Goal: Task Accomplishment & Management: Use online tool/utility

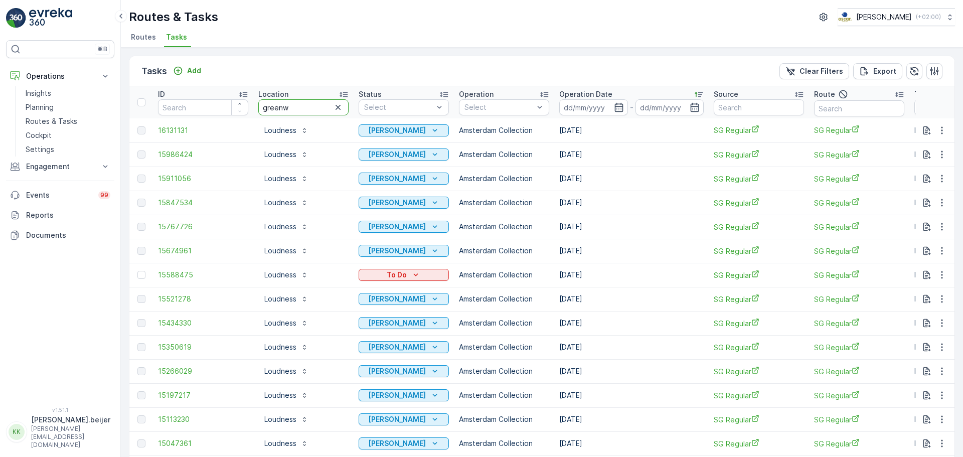
type input "greenwa"
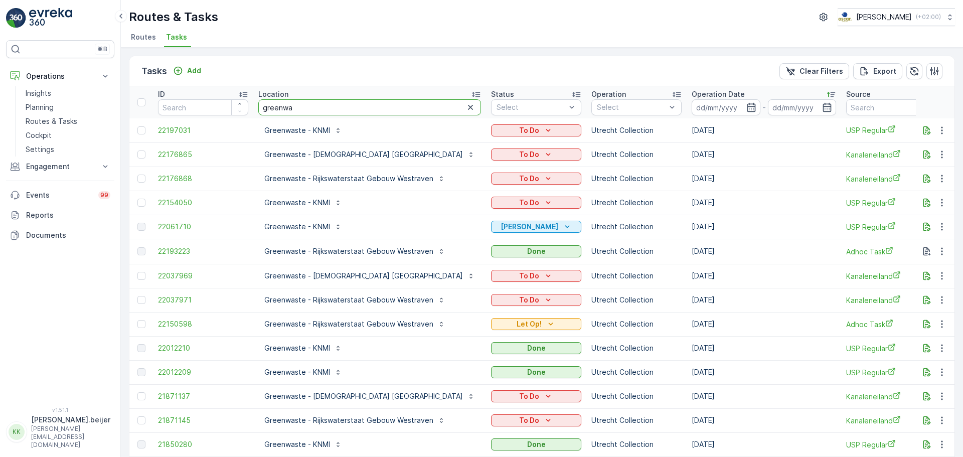
click at [304, 107] on input "greenwa" at bounding box center [369, 107] width 223 height 16
type input "greenwaste - pro"
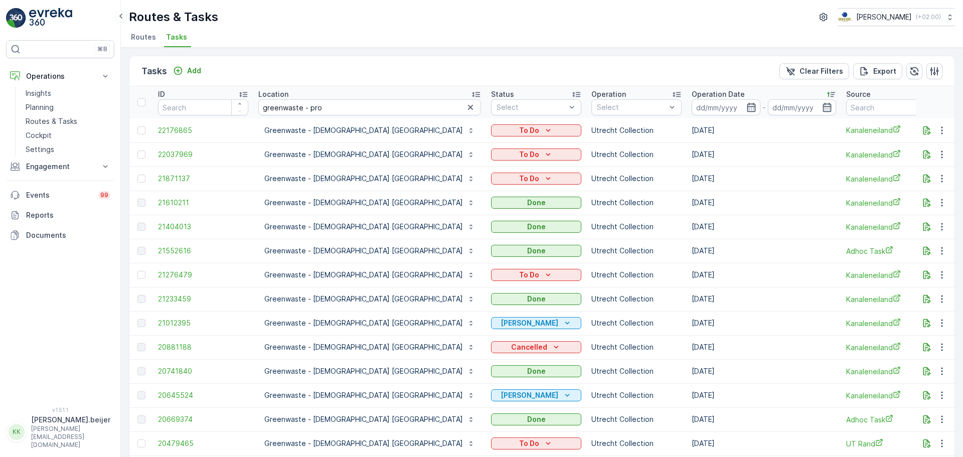
click at [826, 91] on icon at bounding box center [831, 94] width 10 height 10
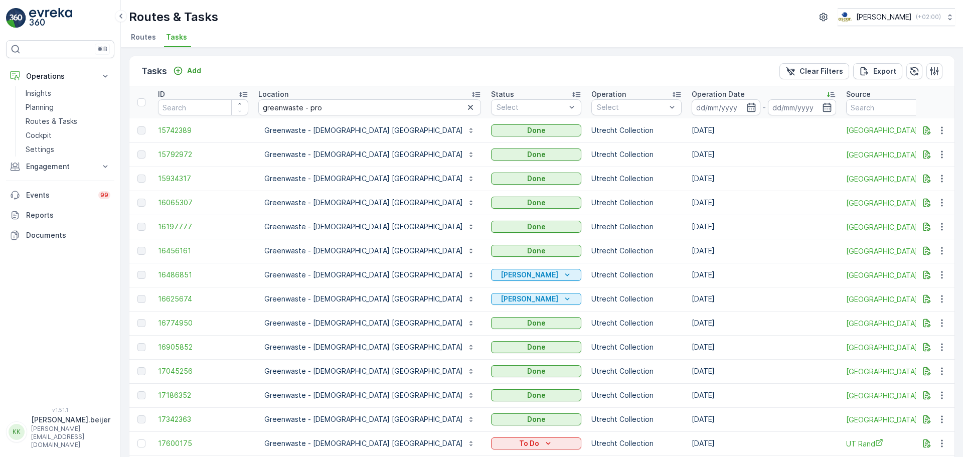
click at [826, 93] on icon at bounding box center [831, 94] width 10 height 10
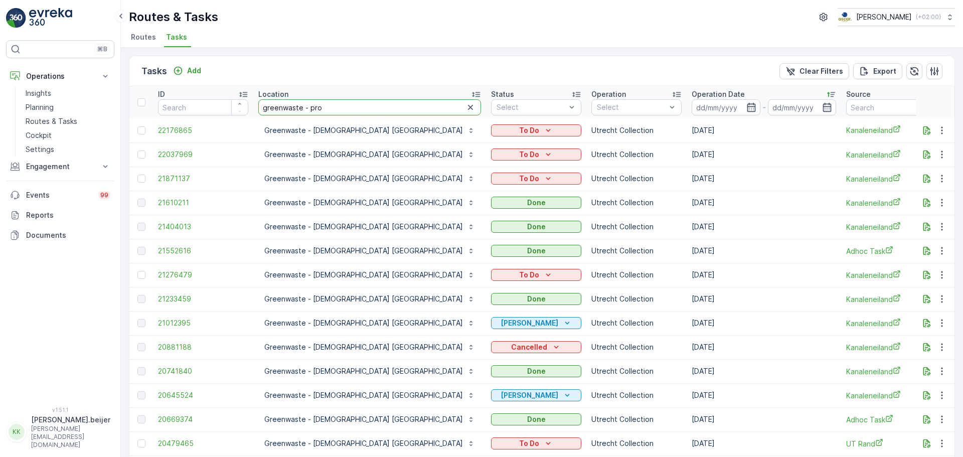
click at [340, 111] on input "greenwaste - pro" at bounding box center [369, 107] width 223 height 16
type input "greenwaste -"
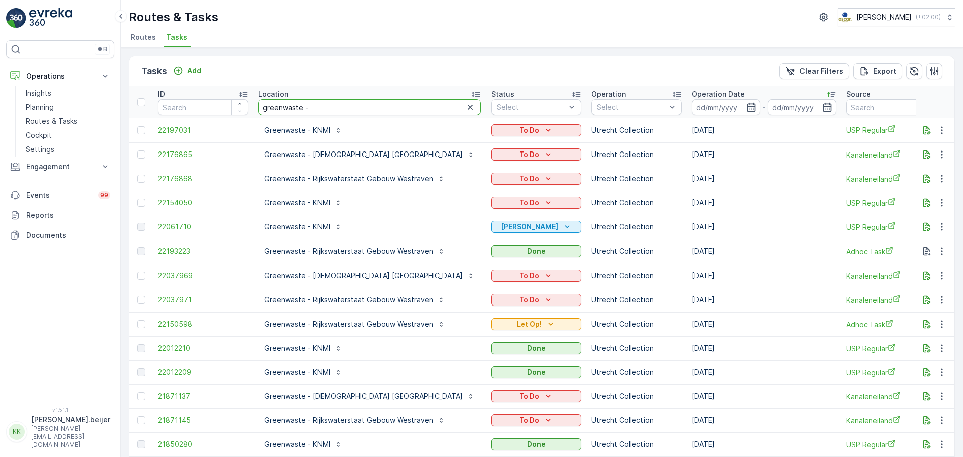
click at [321, 112] on input "greenwaste -" at bounding box center [369, 107] width 223 height 16
type input "greenwaste - rij"
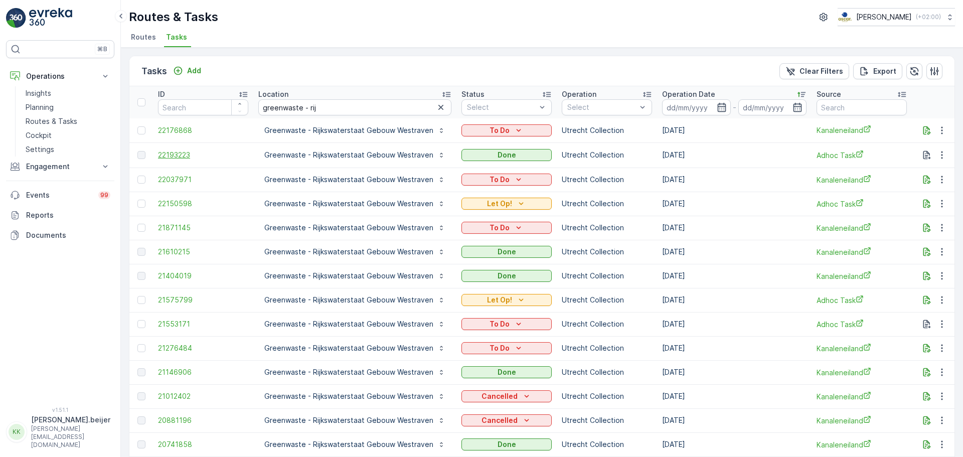
click at [176, 153] on span "22193223" at bounding box center [203, 155] width 90 height 10
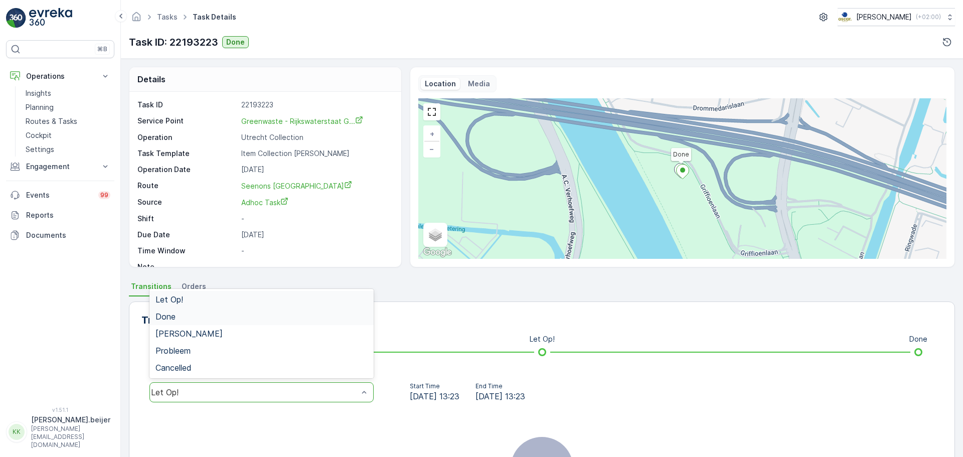
click at [180, 320] on div "Done" at bounding box center [262, 316] width 212 height 9
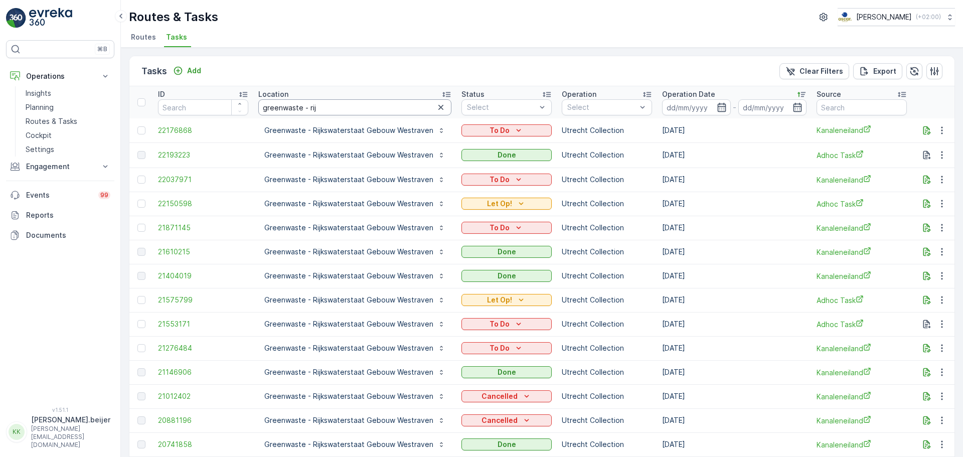
click at [350, 110] on input "greenwaste - rij" at bounding box center [354, 107] width 193 height 16
type input "greenwaste -kn"
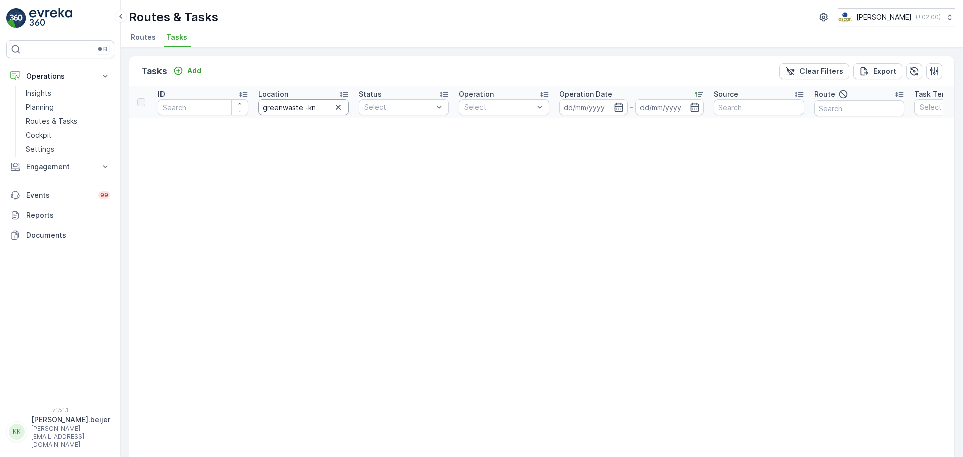
click at [304, 108] on input "greenwaste -kn" at bounding box center [303, 107] width 90 height 16
type input "greenwaste - kn"
